Goal: Task Accomplishment & Management: Manage account settings

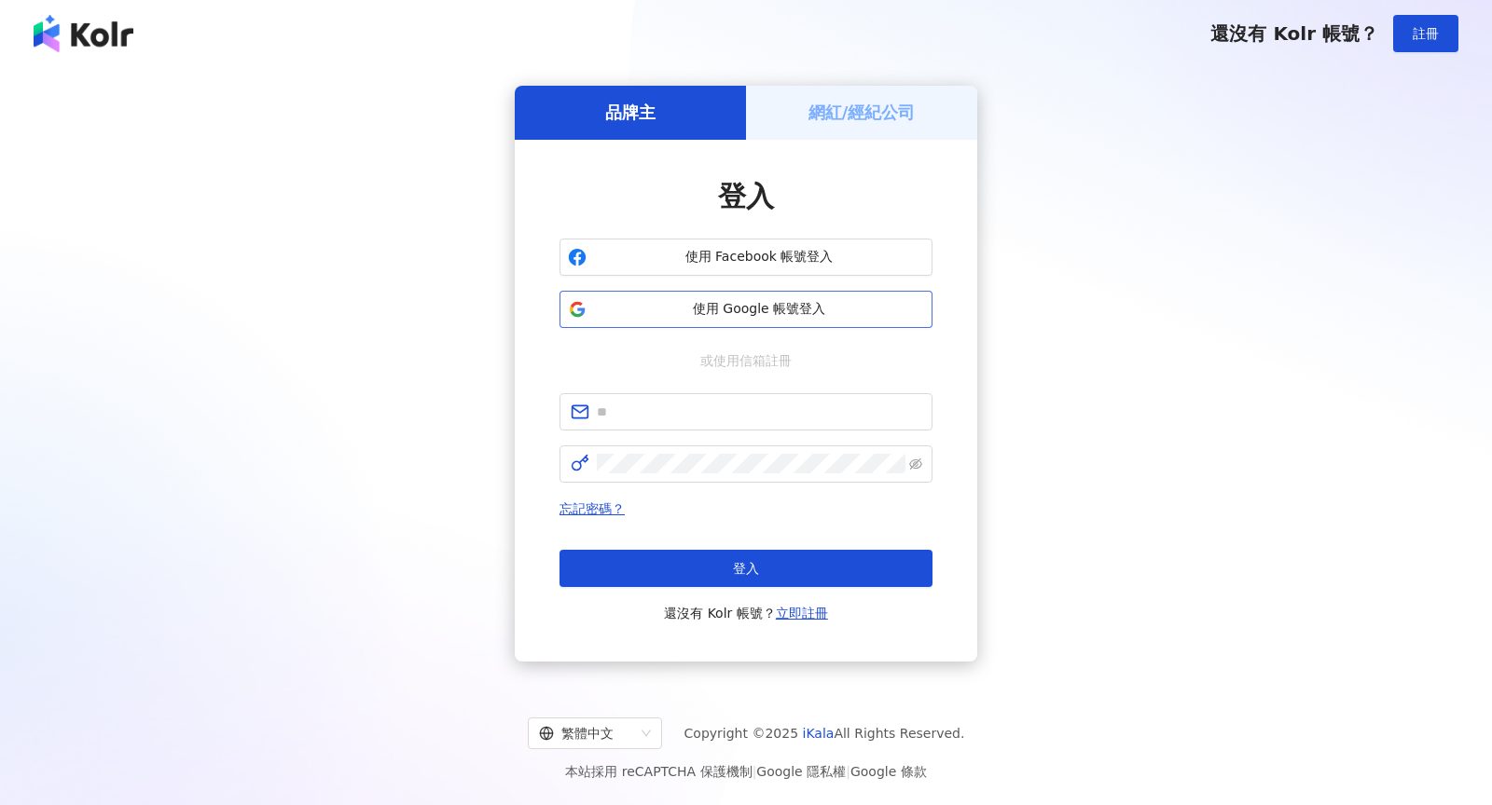
click at [800, 327] on button "使用 Google 帳號登入" at bounding box center [745, 309] width 373 height 37
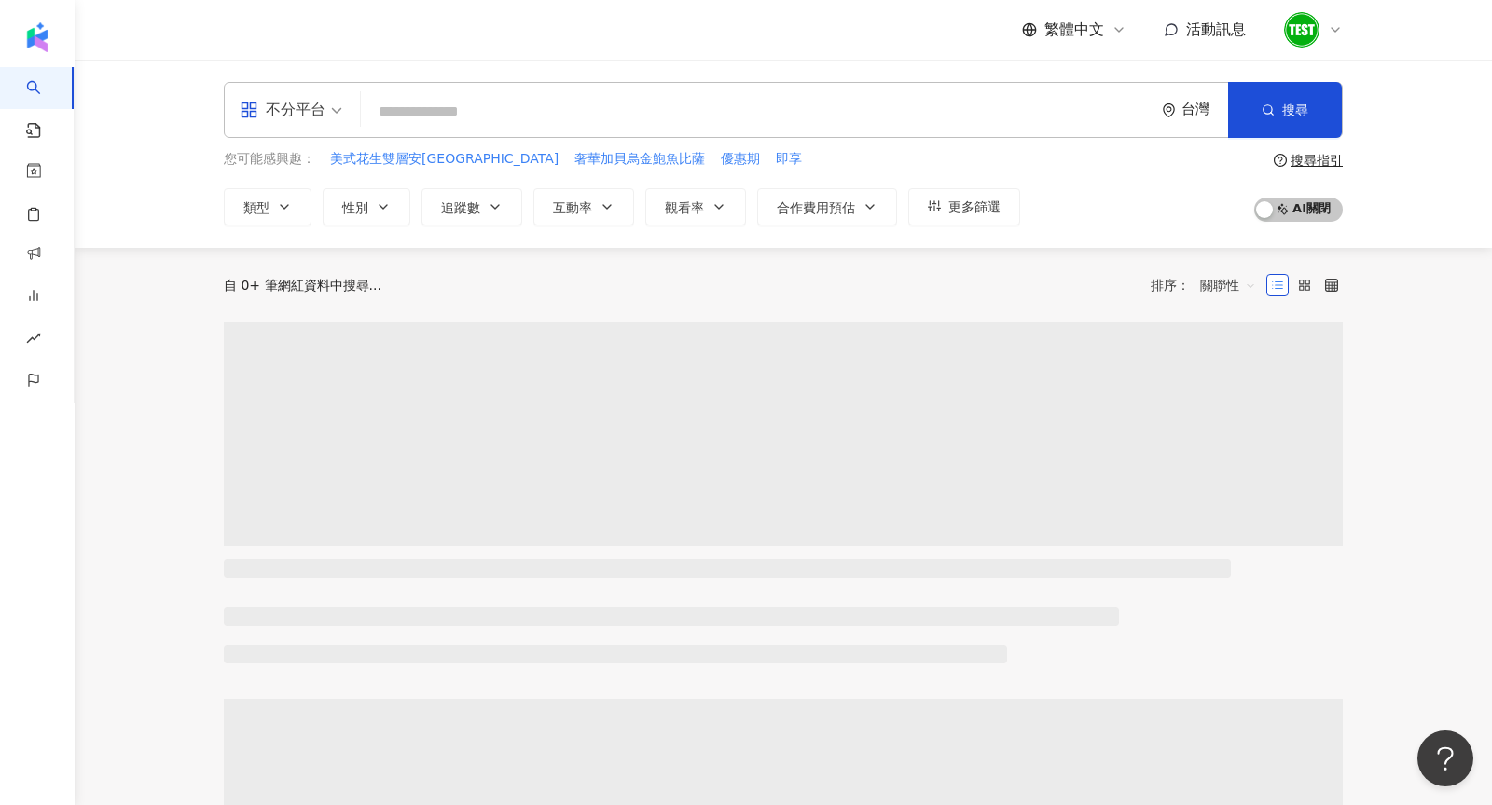
click at [1332, 26] on icon at bounding box center [1334, 29] width 15 height 15
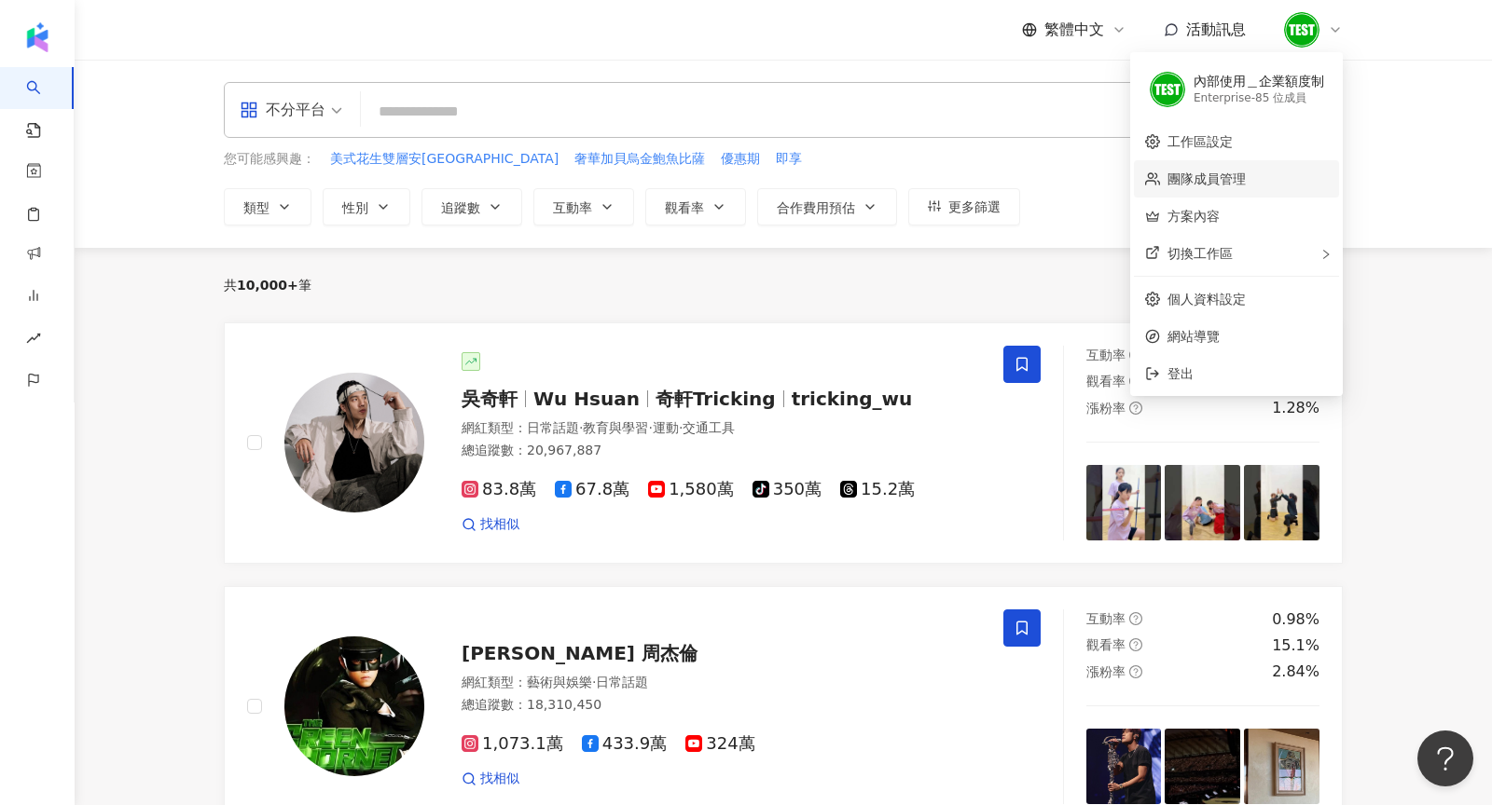
click at [1217, 174] on link "團隊成員管理" at bounding box center [1206, 179] width 78 height 15
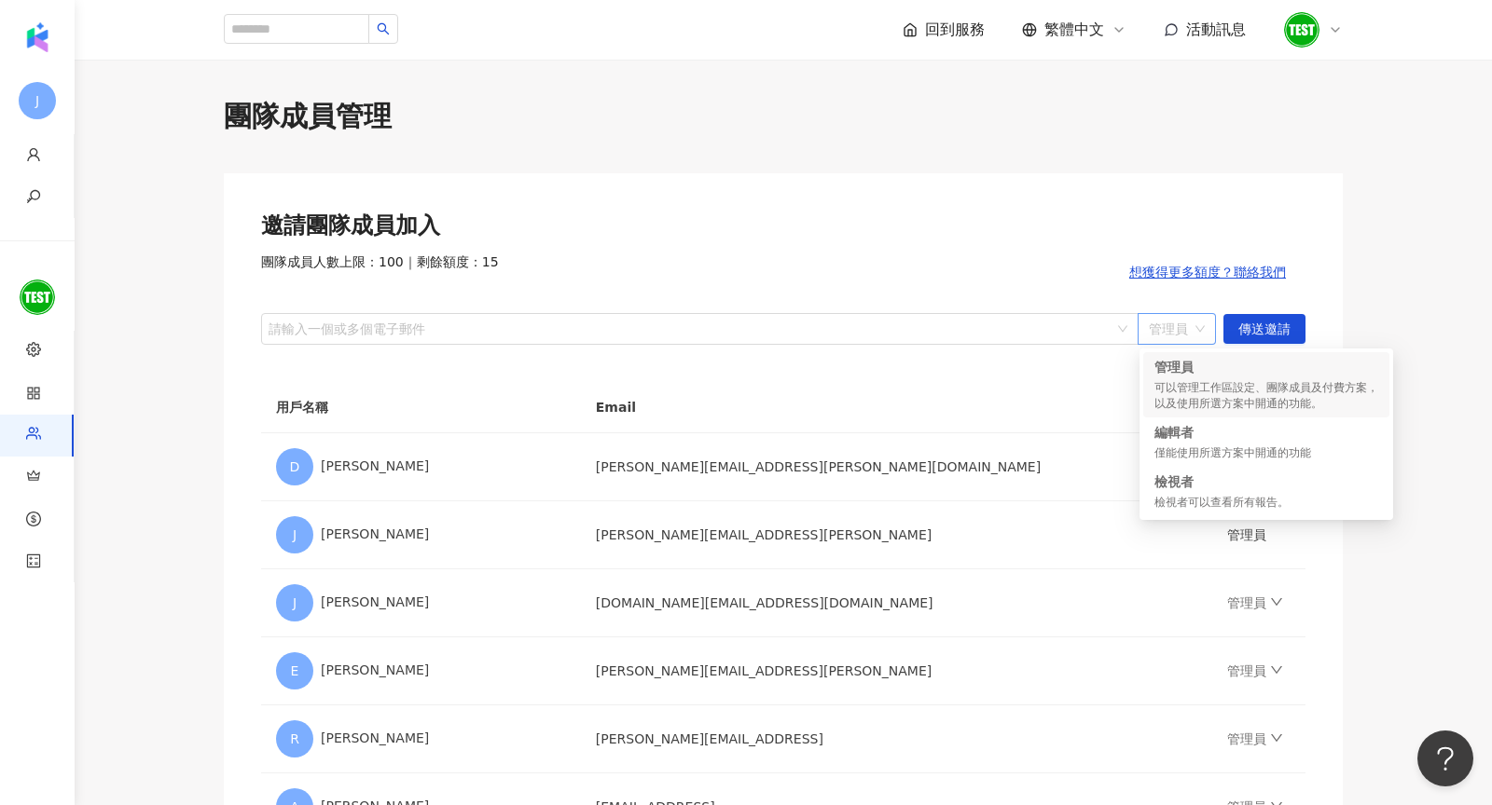
click at [1174, 339] on span "管理員" at bounding box center [1176, 329] width 56 height 30
